Goal: Task Accomplishment & Management: Manage account settings

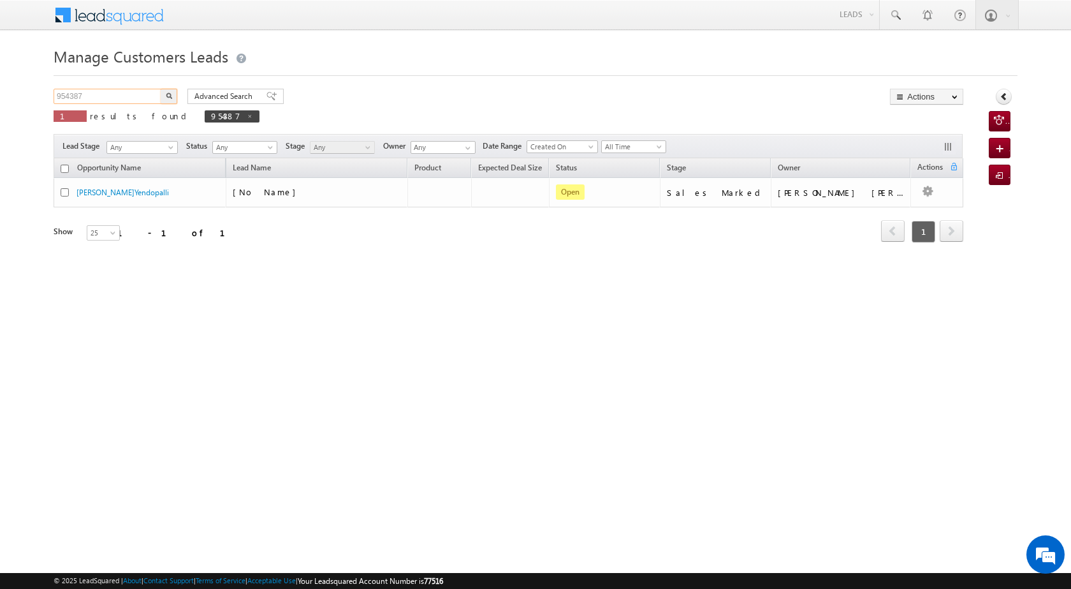
drag, startPoint x: 108, startPoint y: 93, endPoint x: 36, endPoint y: 92, distance: 71.4
click at [36, 92] on body "Menu [PERSON_NAME] [PERSON_NAME] a2@ks erve." at bounding box center [535, 181] width 1071 height 362
paste input "6954"
type input "956954"
click at [172, 89] on button "button" at bounding box center [169, 96] width 17 height 15
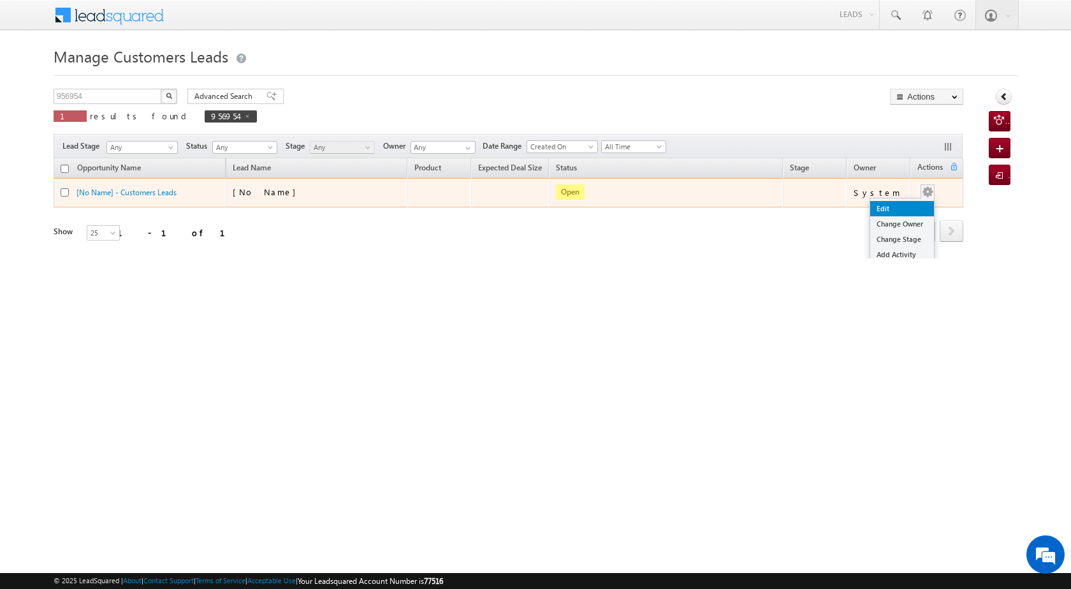
drag, startPoint x: 916, startPoint y: 198, endPoint x: 892, endPoint y: 206, distance: 26.2
click at [897, 205] on link "Edit" at bounding box center [903, 208] width 64 height 15
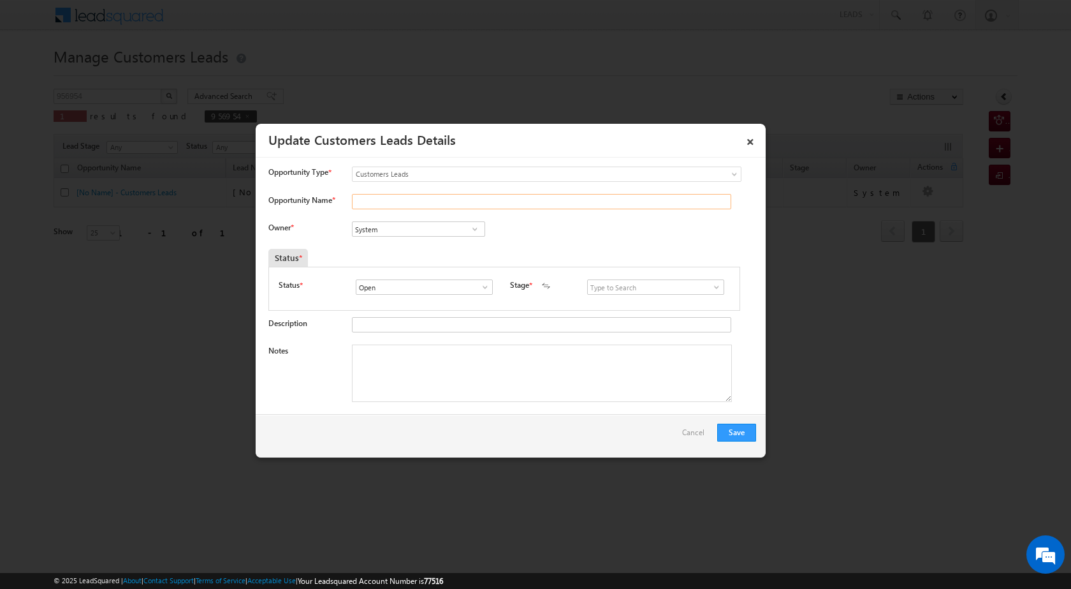
click at [416, 205] on input "Opportunity Name *" at bounding box center [541, 201] width 379 height 15
paste input "956954"
type input "956954"
click at [744, 137] on link "×" at bounding box center [751, 139] width 22 height 22
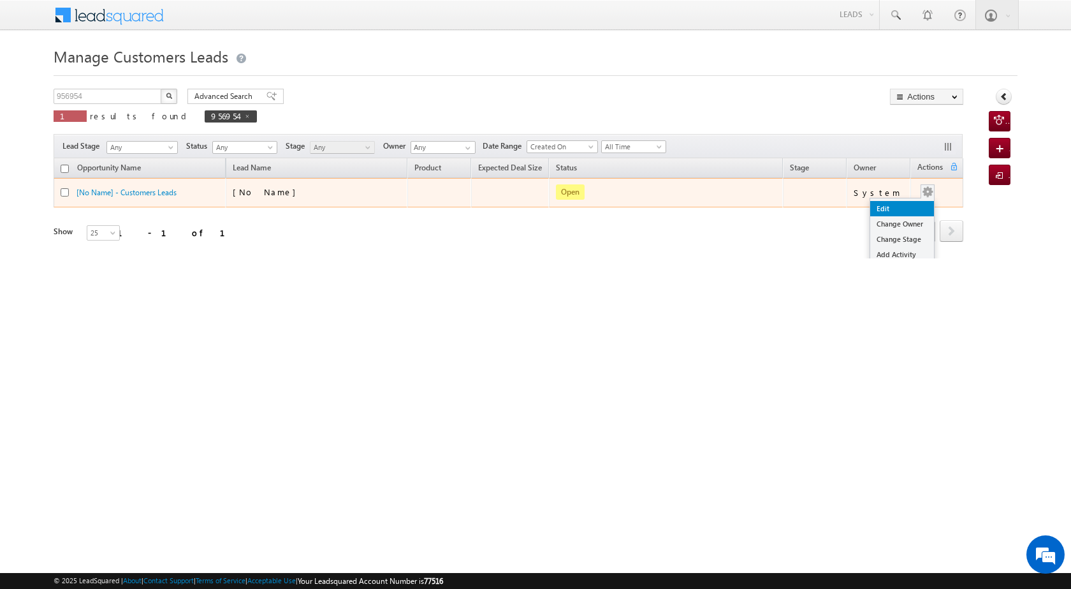
click at [889, 210] on link "Edit" at bounding box center [903, 208] width 64 height 15
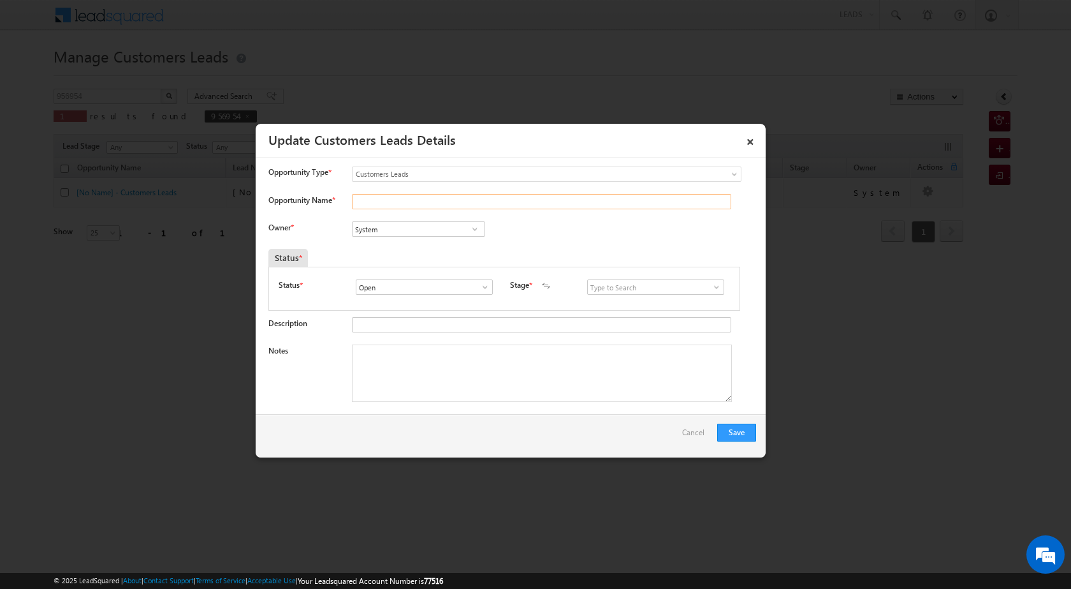
click at [404, 197] on input "Opportunity Name *" at bounding box center [541, 201] width 379 height 15
paste input "[PERSON_NAME] Suwarnadurgakar"
type input "[PERSON_NAME] Suwarnadurgakar"
click at [490, 289] on span at bounding box center [485, 287] width 13 height 10
click at [483, 237] on div "System System System" at bounding box center [429, 230] width 154 height 18
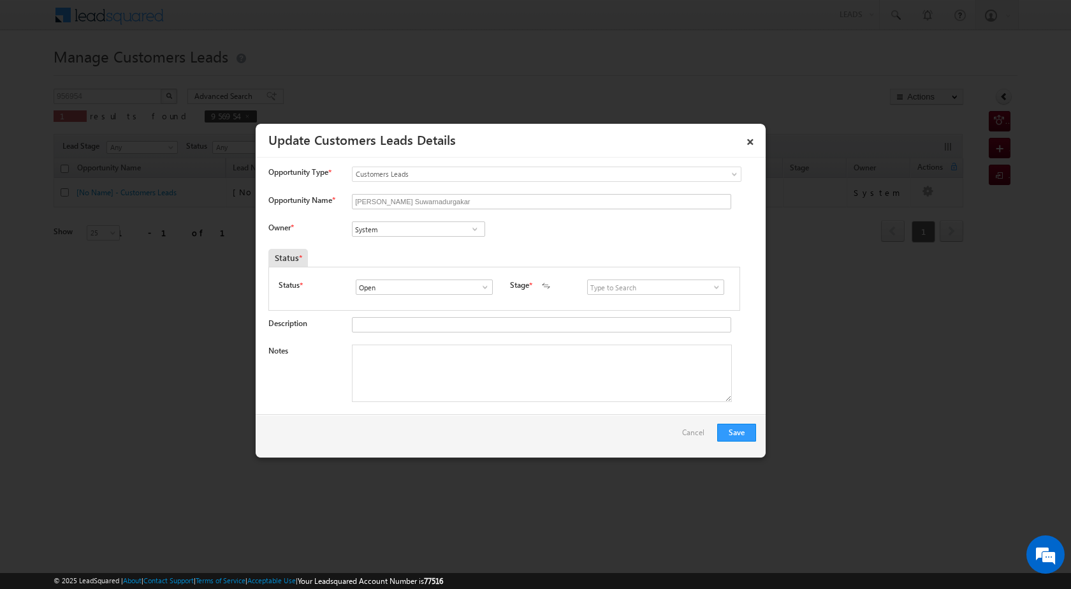
click at [472, 232] on span at bounding box center [475, 229] width 13 height 10
click at [459, 267] on link "[PERSON_NAME] [PERSON_NAME] [PERSON_NAME][EMAIL_ADDRESS][PERSON_NAME][DOMAIN_NA…" at bounding box center [418, 272] width 133 height 24
type input "[PERSON_NAME] [PERSON_NAME]"
click at [720, 285] on div "New Lead Interested Pending Documents Sales Marked Pending for Follow-Up Not Co…" at bounding box center [658, 286] width 143 height 15
click at [716, 286] on span at bounding box center [716, 287] width 13 height 10
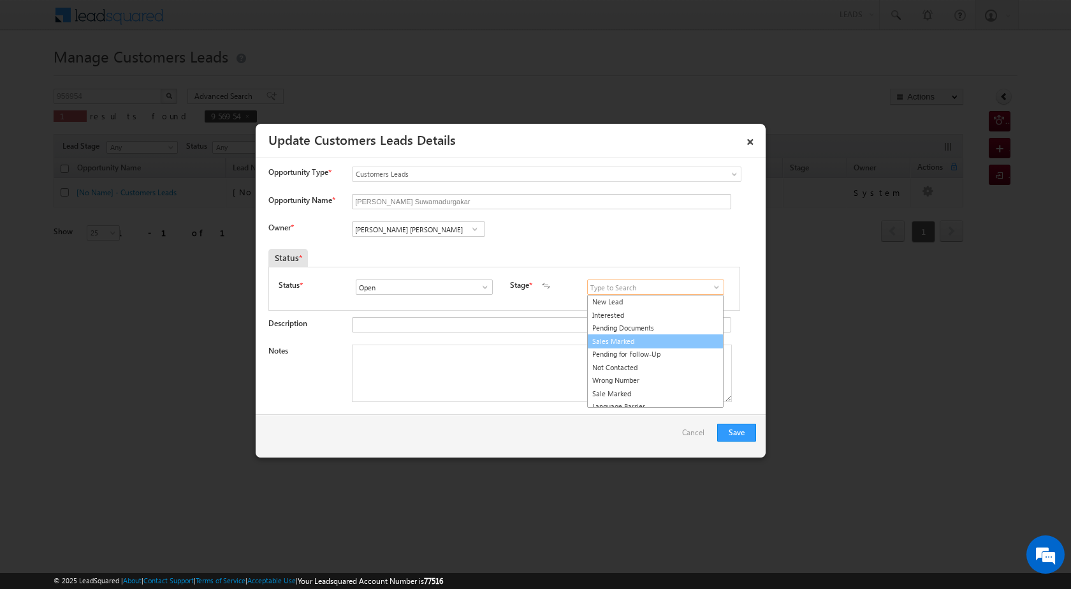
click at [683, 341] on link "Sales Marked" at bounding box center [655, 341] width 136 height 15
type input "Sales Marked"
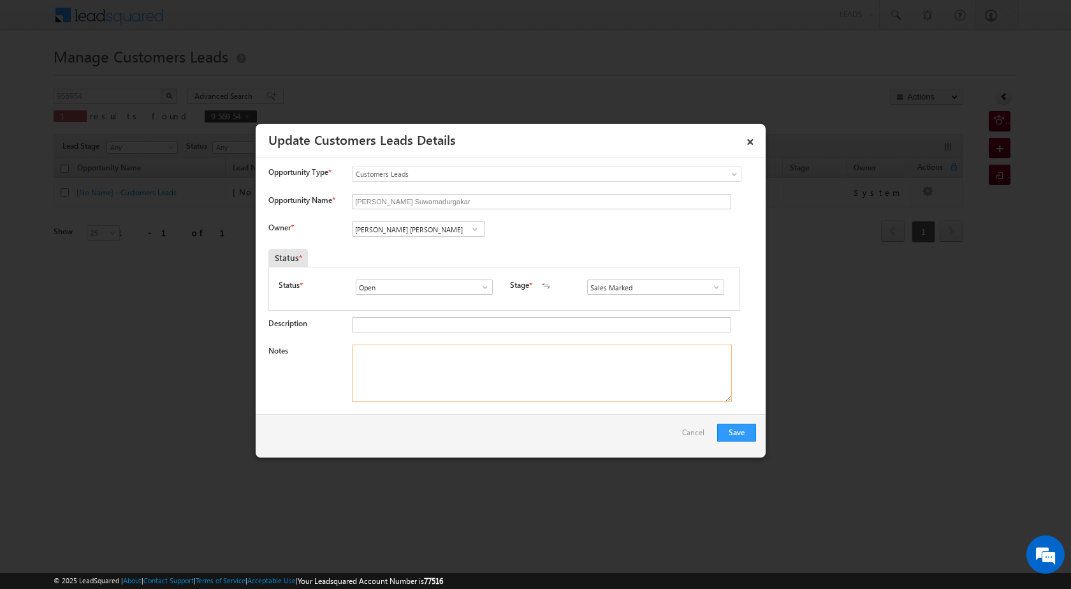
click at [573, 380] on textarea "Notes" at bounding box center [542, 372] width 380 height 57
click at [489, 365] on textarea "Notes" at bounding box center [542, 372] width 380 height 57
paste textarea "OWN PLOT SECO 80 LAC LOAN AMOUNT 13 LAC HUSBAND INCOME 38 K EMI 10 K CIBIL SCOR…"
type textarea "OWN PLOT SECO 80 LAC LOAN AMOUNT 13 LAC HUSBAND INCOME 38 K EMI 10 K CIBIL SCOR…"
click at [744, 429] on button "Save" at bounding box center [737, 432] width 39 height 18
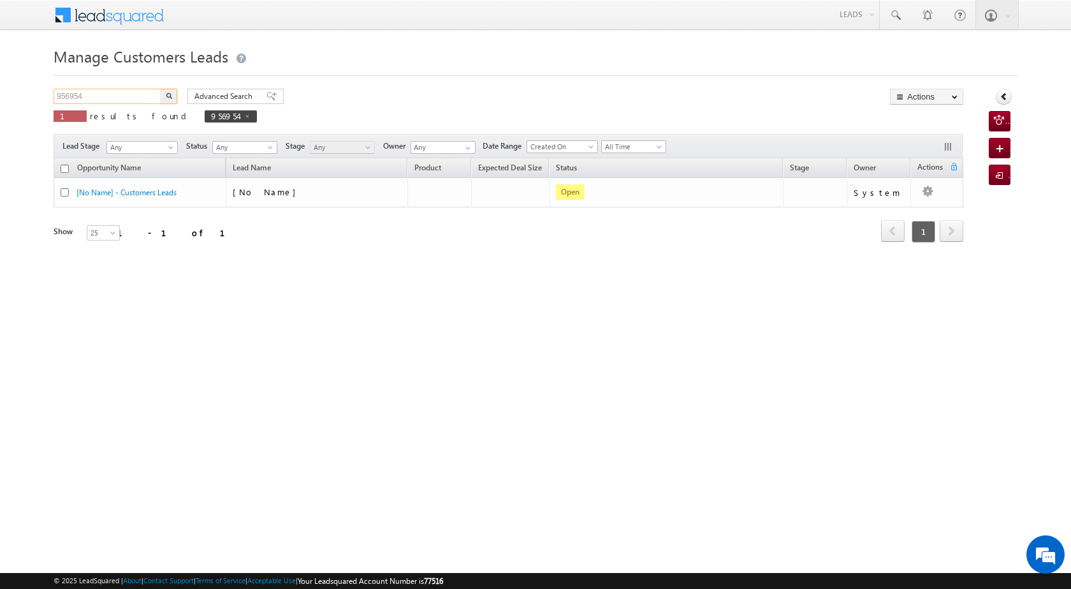
drag, startPoint x: 86, startPoint y: 92, endPoint x: 38, endPoint y: 88, distance: 48.0
click at [38, 88] on body "Menu [PERSON_NAME] [PERSON_NAME] a2@ks erve." at bounding box center [535, 181] width 1071 height 362
paste input "3460"
type input "953460"
click at [171, 94] on img "button" at bounding box center [169, 95] width 6 height 6
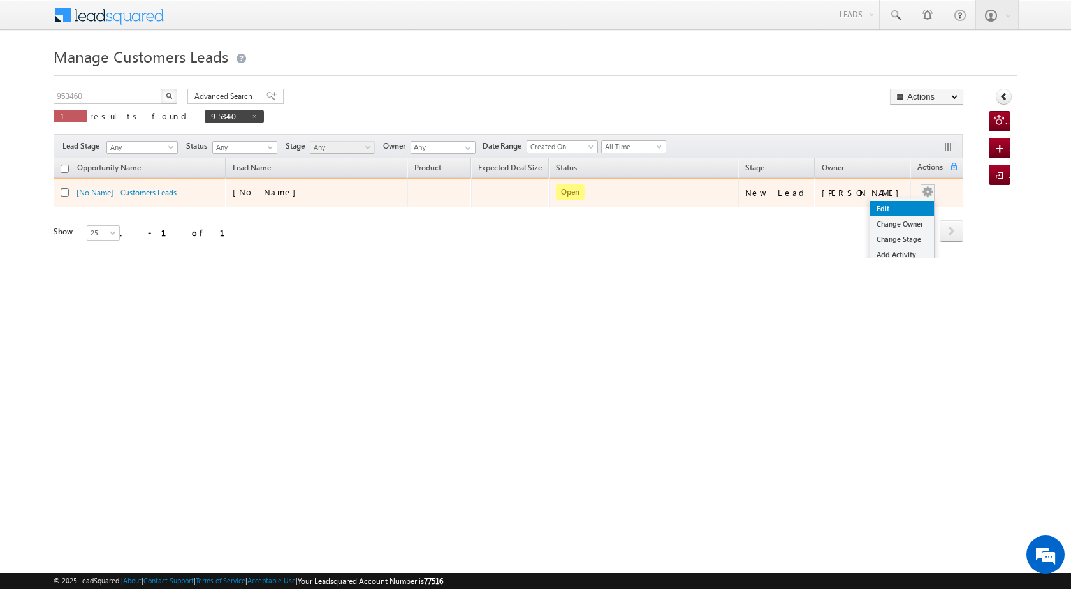
click at [902, 202] on link "Edit" at bounding box center [903, 208] width 64 height 15
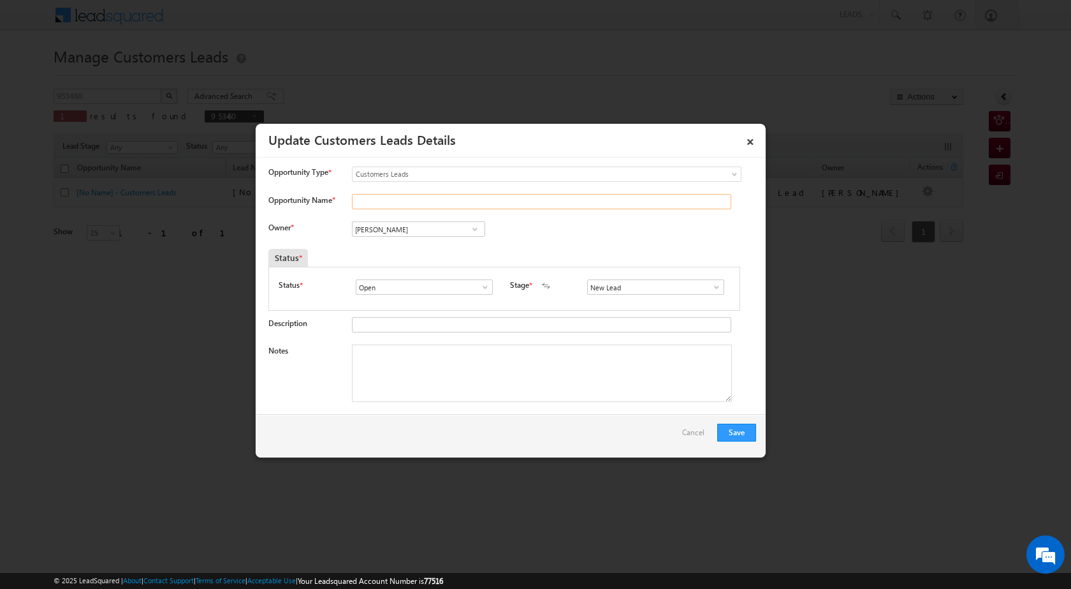
click at [394, 195] on input "Opportunity Name *" at bounding box center [541, 201] width 379 height 15
click at [390, 196] on input "Opportunity Name *" at bounding box center [541, 201] width 379 height 15
paste input "[PERSON_NAME]"
type input "[PERSON_NAME]"
click at [711, 288] on span at bounding box center [716, 287] width 13 height 10
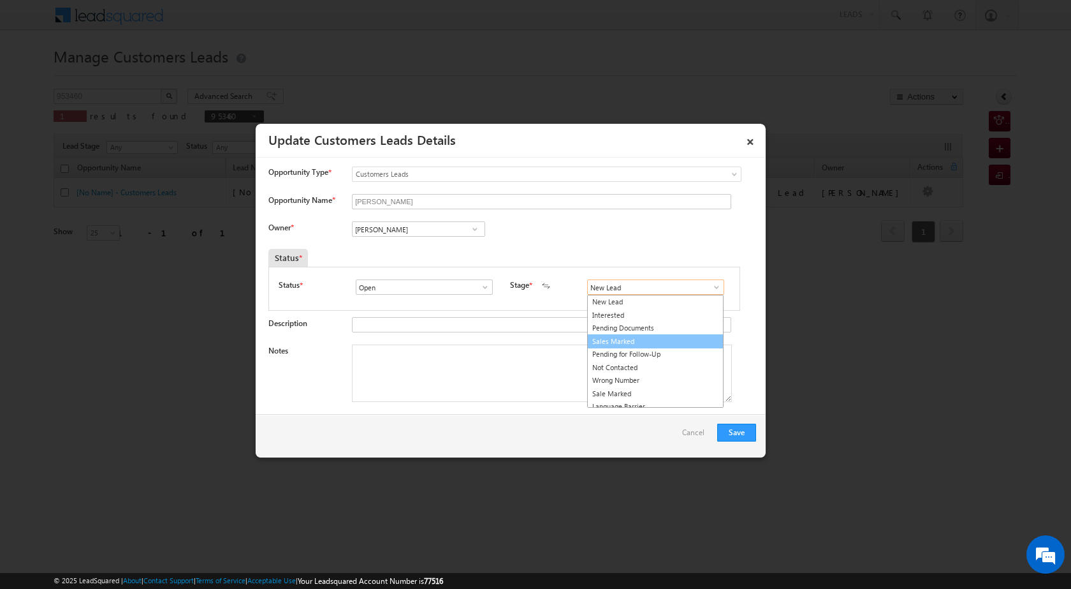
click at [669, 342] on link "Sales Marked" at bounding box center [655, 341] width 136 height 15
type input "Sales Marked"
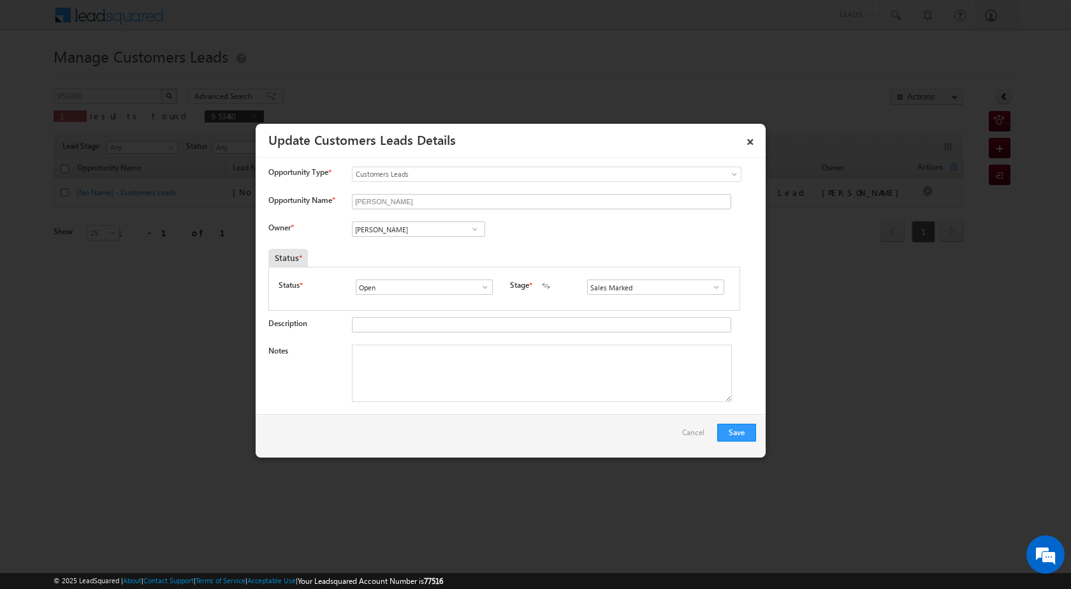
click at [478, 231] on span at bounding box center [475, 229] width 13 height 10
click at [456, 258] on span "[PERSON_NAME][EMAIL_ADDRESS][PERSON_NAME][DOMAIN_NAME]" at bounding box center [414, 254] width 115 height 10
type input "Subham"
click at [480, 369] on textarea "Notes" at bounding box center [542, 372] width 380 height 57
paste textarea "[PERSON_NAME]"
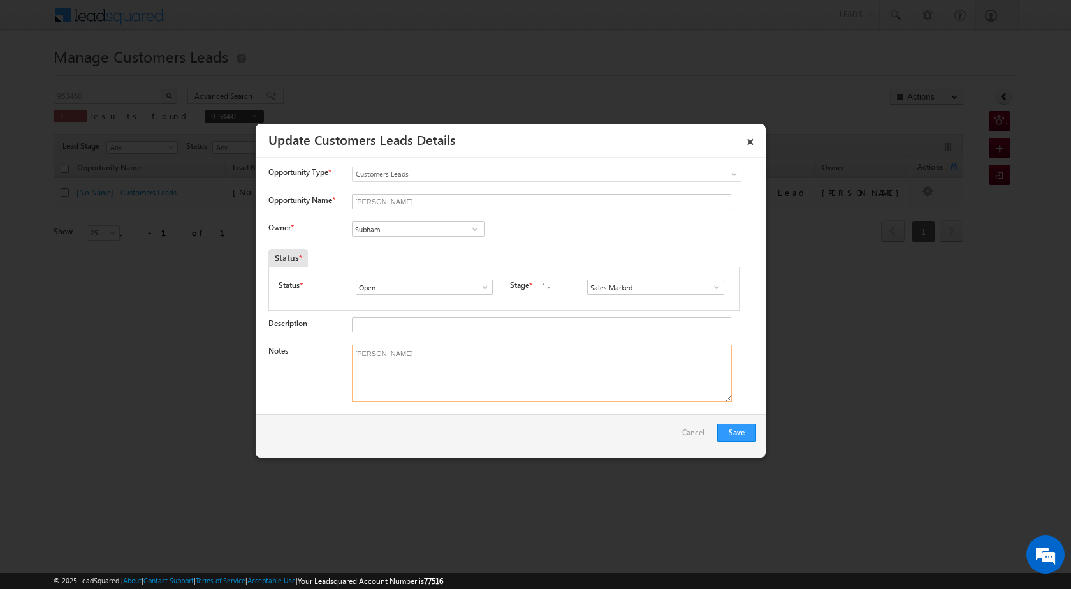
click at [489, 363] on textarea "[PERSON_NAME]" at bounding box center [542, 372] width 380 height 57
paste textarea "OWN PLOT SECO 22 LAC LOAN 15 LAC JOB BUSINESS CIBIL ENGNEER 1 LAC CIBIL SCORE 7…"
type textarea "[PERSON_NAME] PLOT SECO 22 LAC LOAN 15 LAC JOB BUSINESS CIBIL ENGNEER 1 LAC CIB…"
click at [744, 432] on button "Save" at bounding box center [737, 432] width 39 height 18
